Goal: Find specific page/section

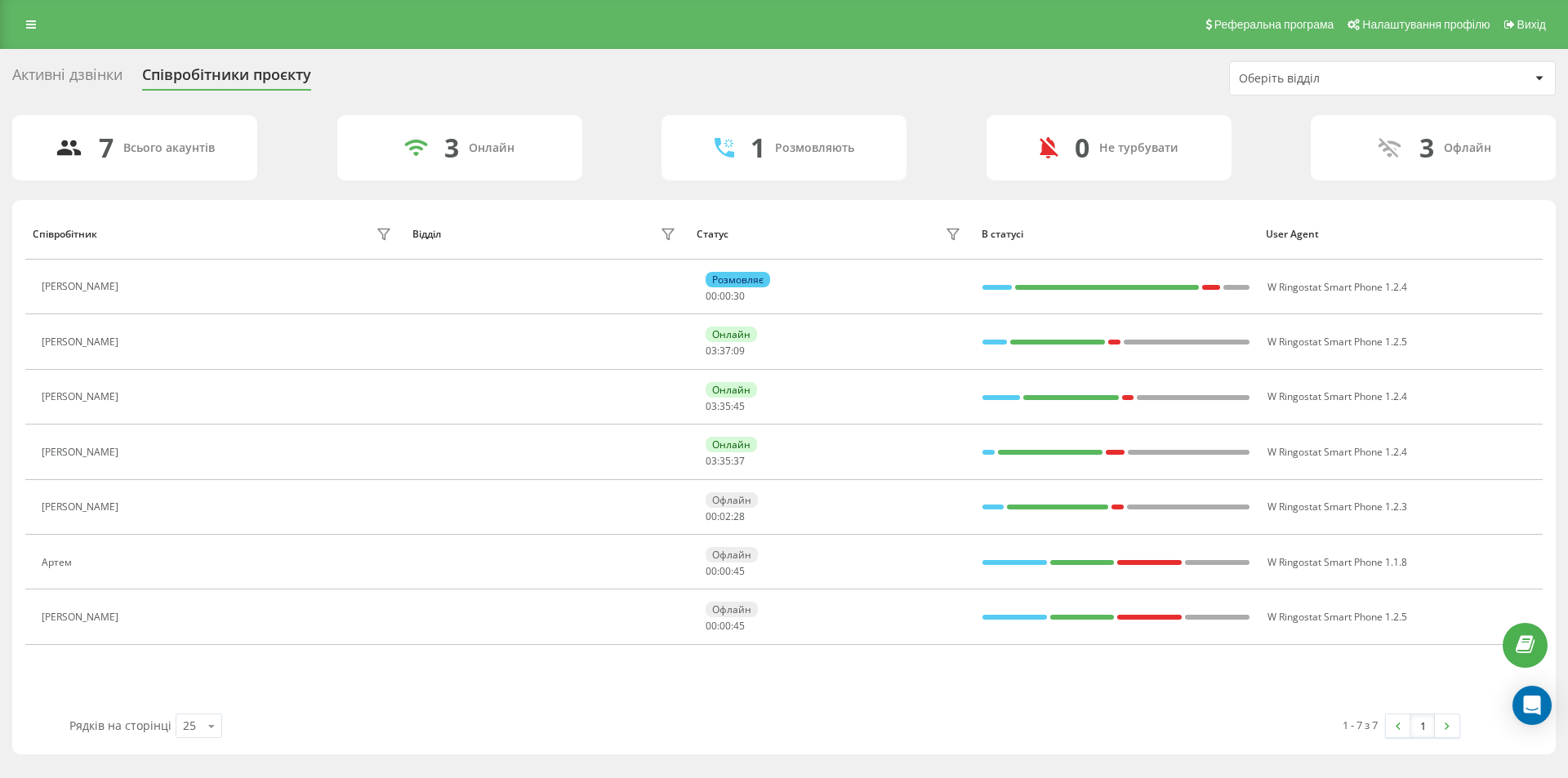
click at [72, 76] on div "Активні дзвінки" at bounding box center [68, 79] width 111 height 25
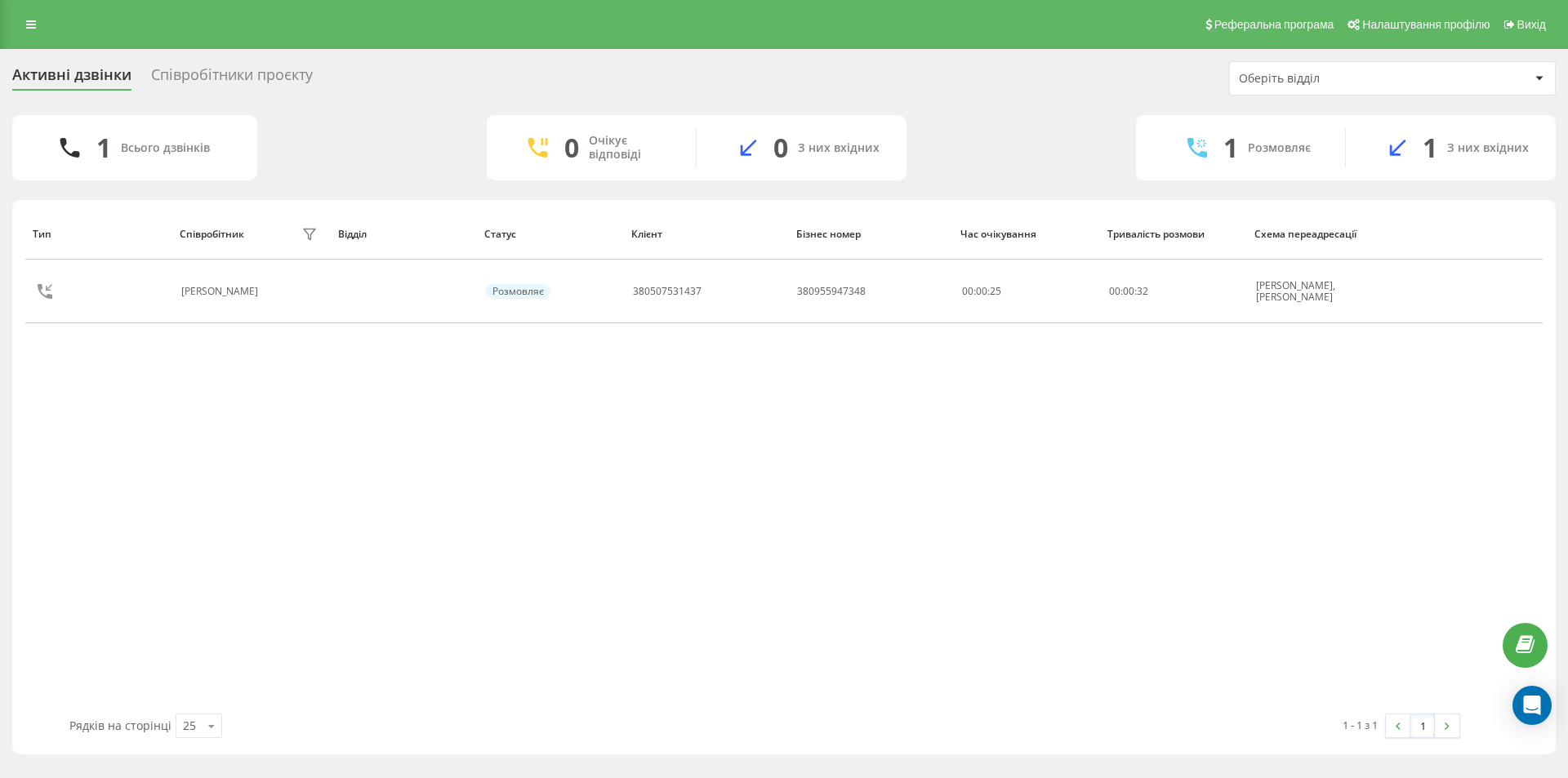
click at [265, 71] on div "Співробітники проєкту" at bounding box center [232, 79] width 161 height 25
drag, startPoint x: 26, startPoint y: 23, endPoint x: 32, endPoint y: 33, distance: 11.7
click at [28, 24] on icon at bounding box center [31, 24] width 9 height 11
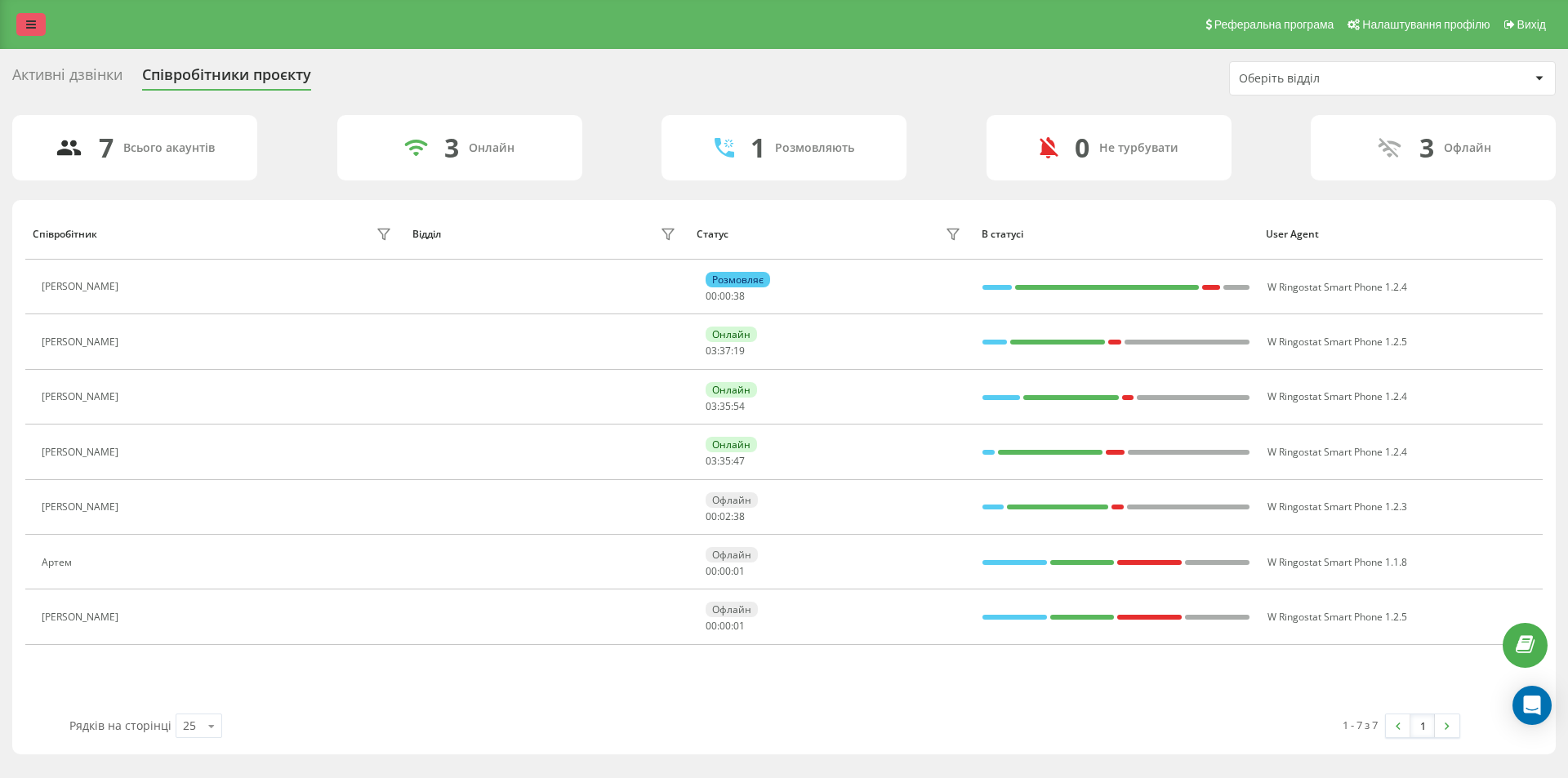
click at [27, 28] on icon at bounding box center [31, 24] width 9 height 11
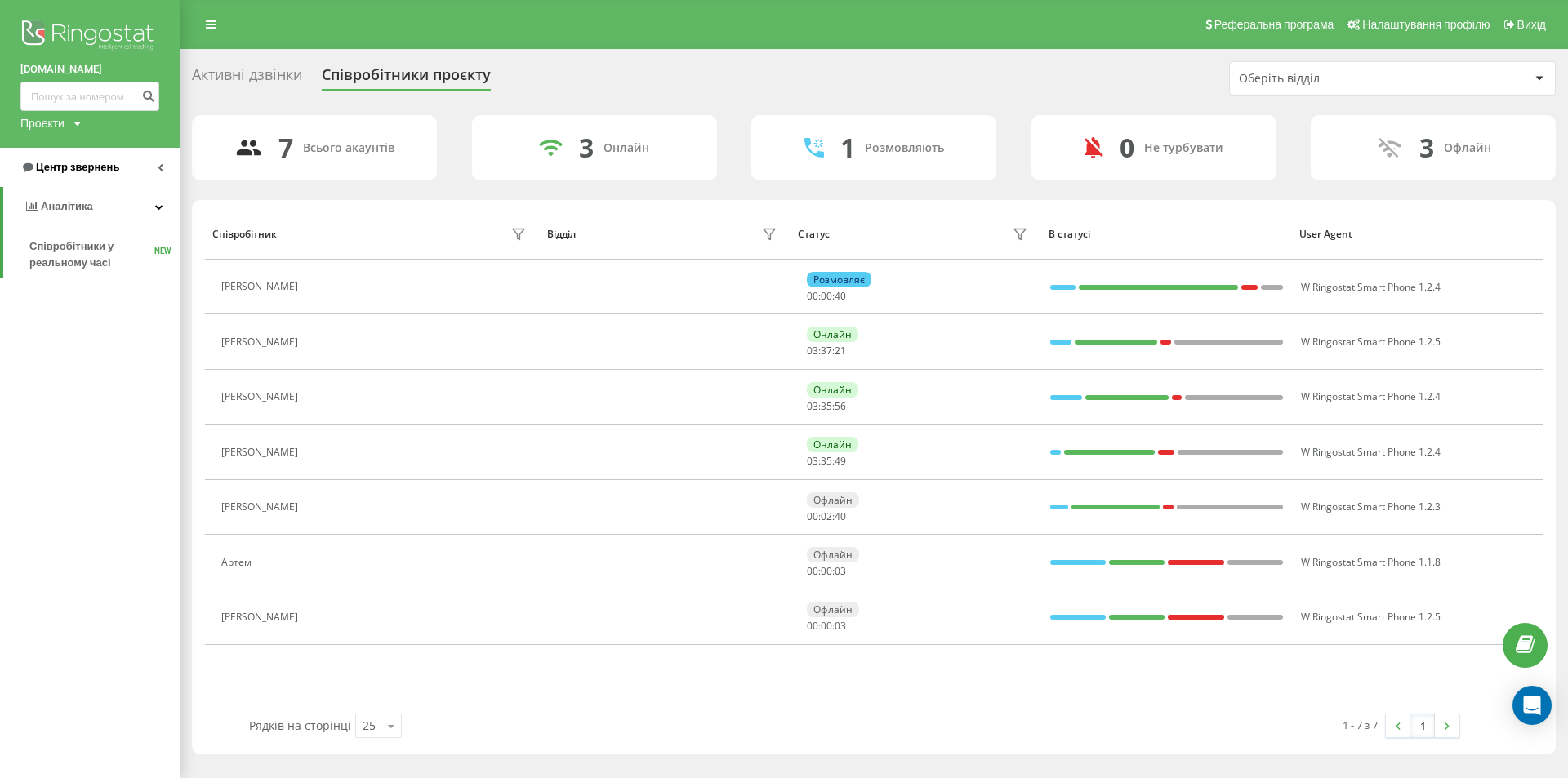
click at [159, 167] on icon at bounding box center [160, 167] width 6 height 8
click at [69, 275] on span "Звіт про пропущені необроблені дзвінки" at bounding box center [99, 274] width 142 height 33
